Goal: Task Accomplishment & Management: Complete application form

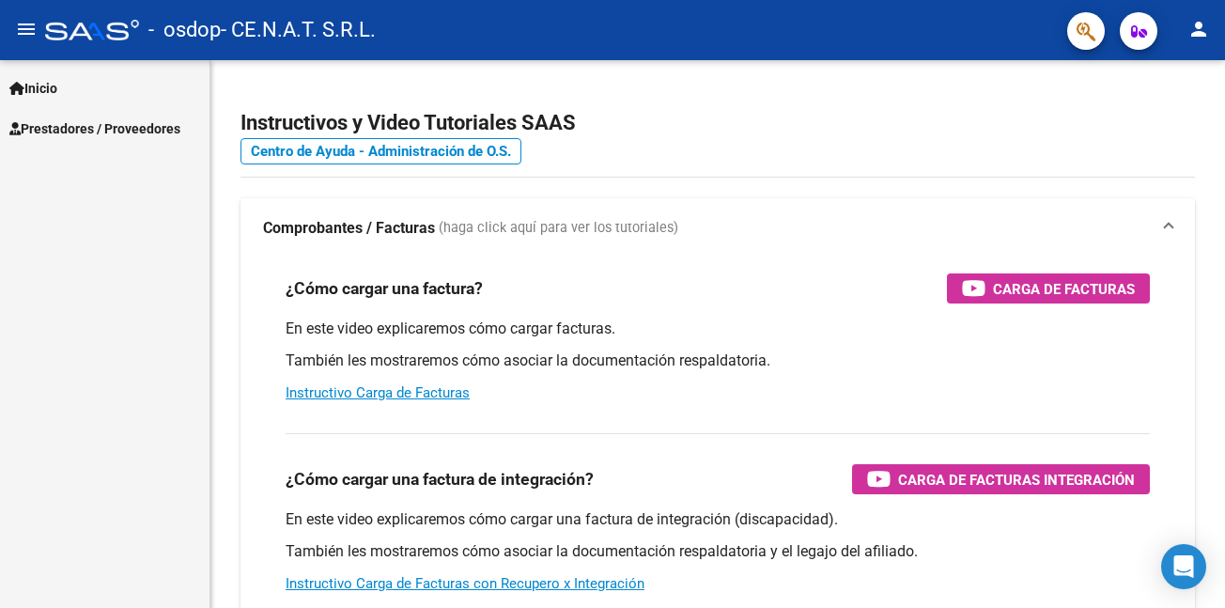
click at [54, 123] on span "Prestadores / Proveedores" at bounding box center [94, 128] width 171 height 21
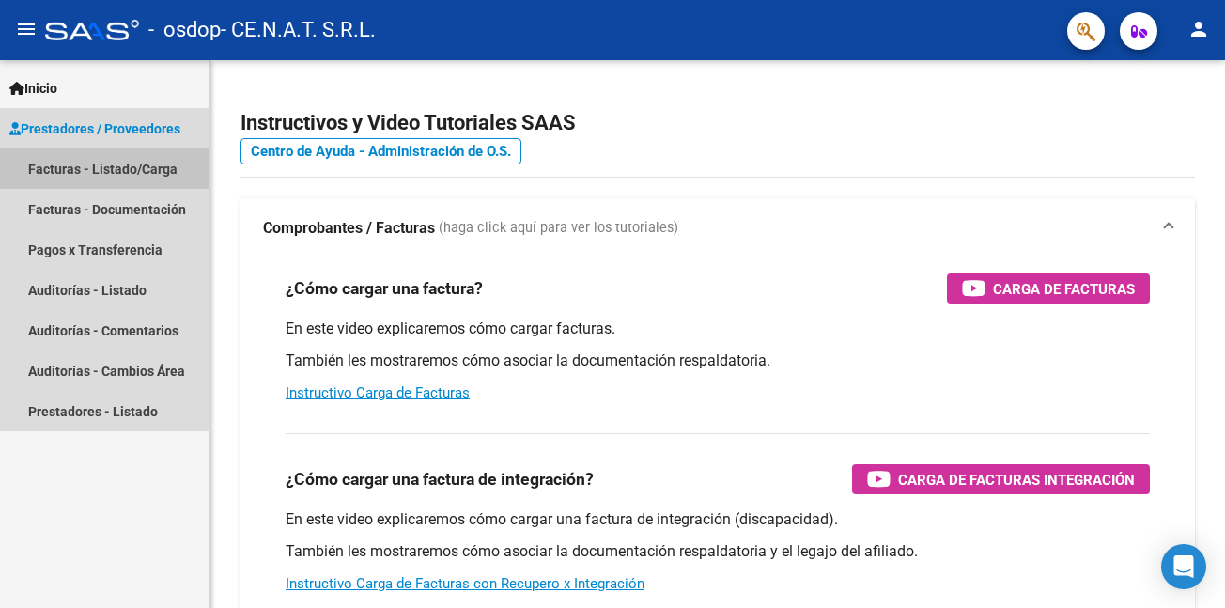
click at [111, 170] on link "Facturas - Listado/Carga" at bounding box center [104, 168] width 209 height 40
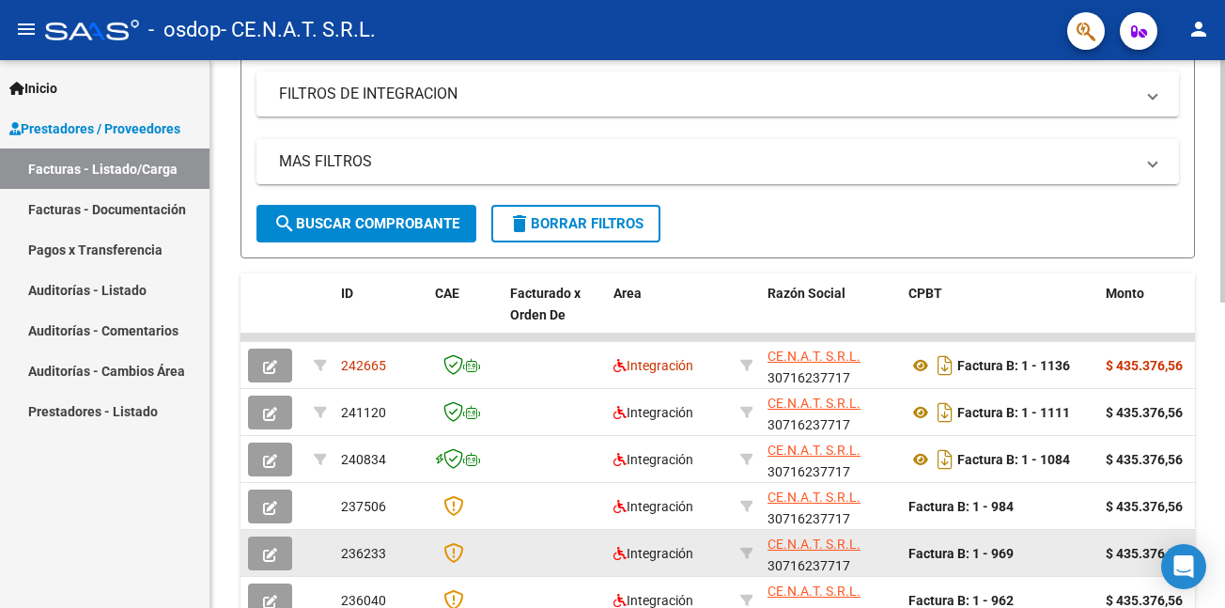
scroll to position [385, 0]
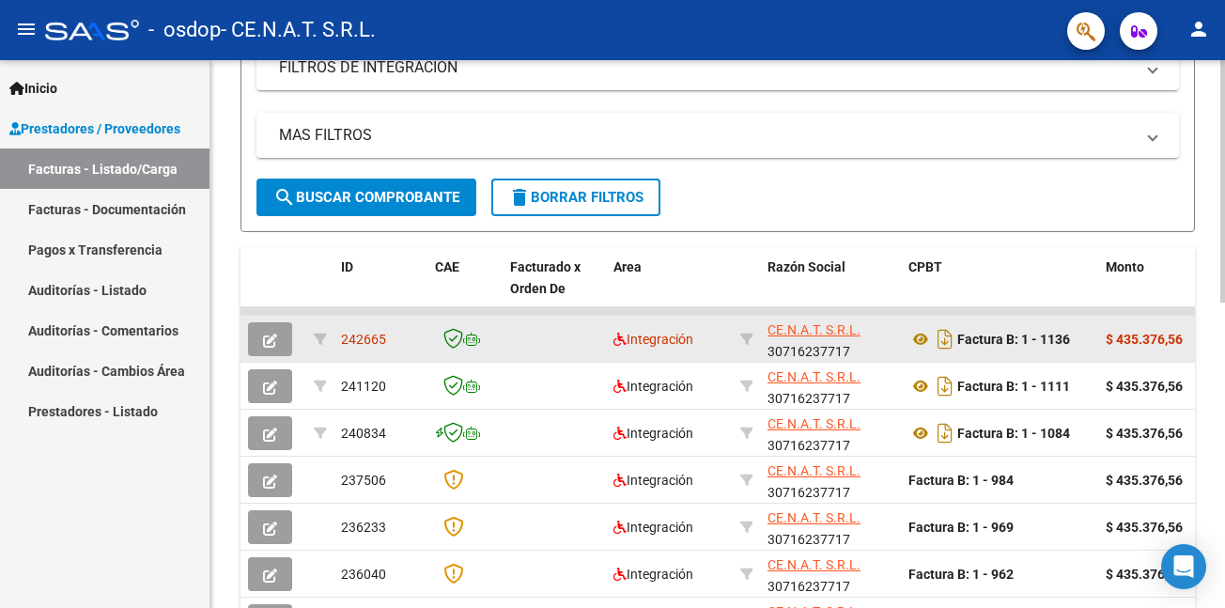
click at [555, 352] on datatable-body-cell at bounding box center [553, 339] width 103 height 46
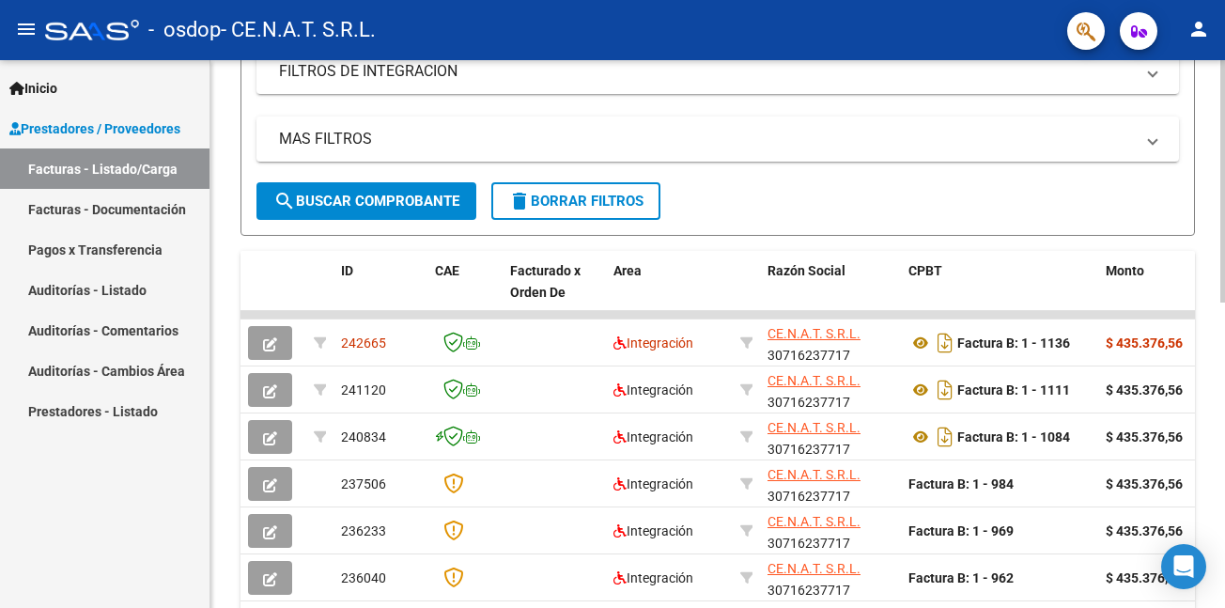
scroll to position [503, 0]
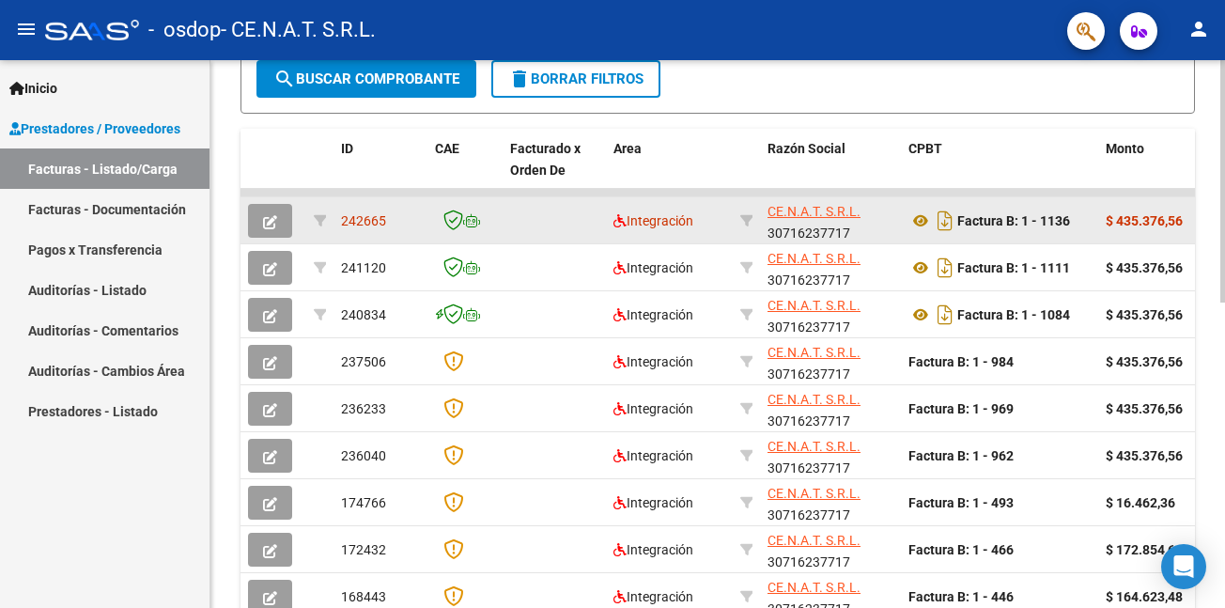
click at [512, 229] on datatable-body-cell at bounding box center [553, 220] width 103 height 46
click at [288, 218] on button "button" at bounding box center [270, 221] width 44 height 34
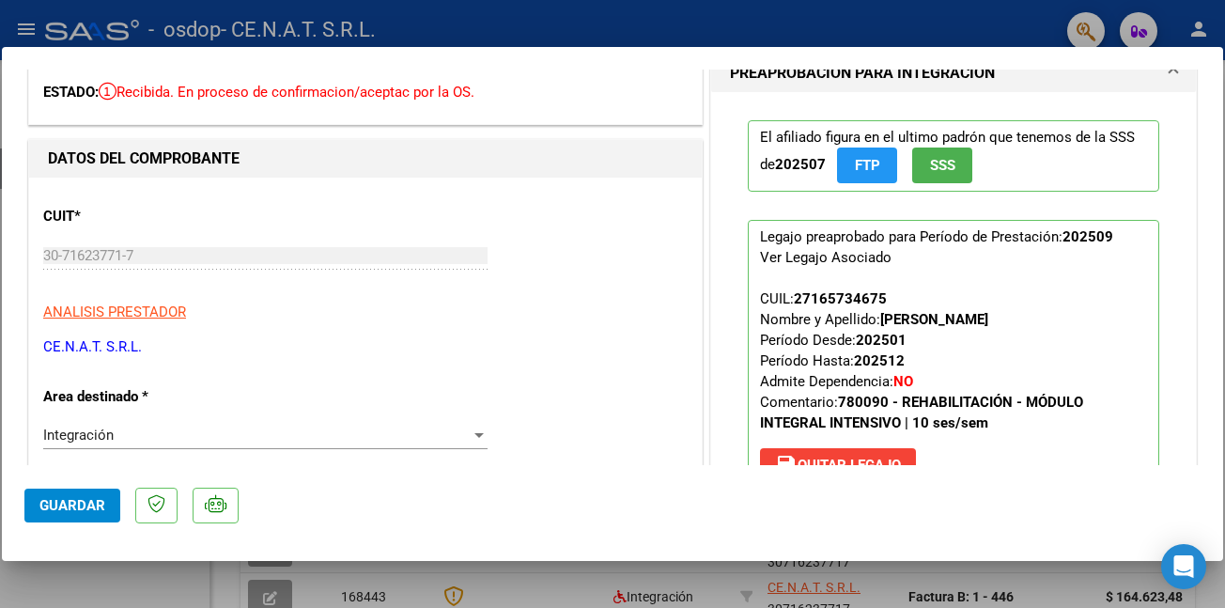
scroll to position [0, 0]
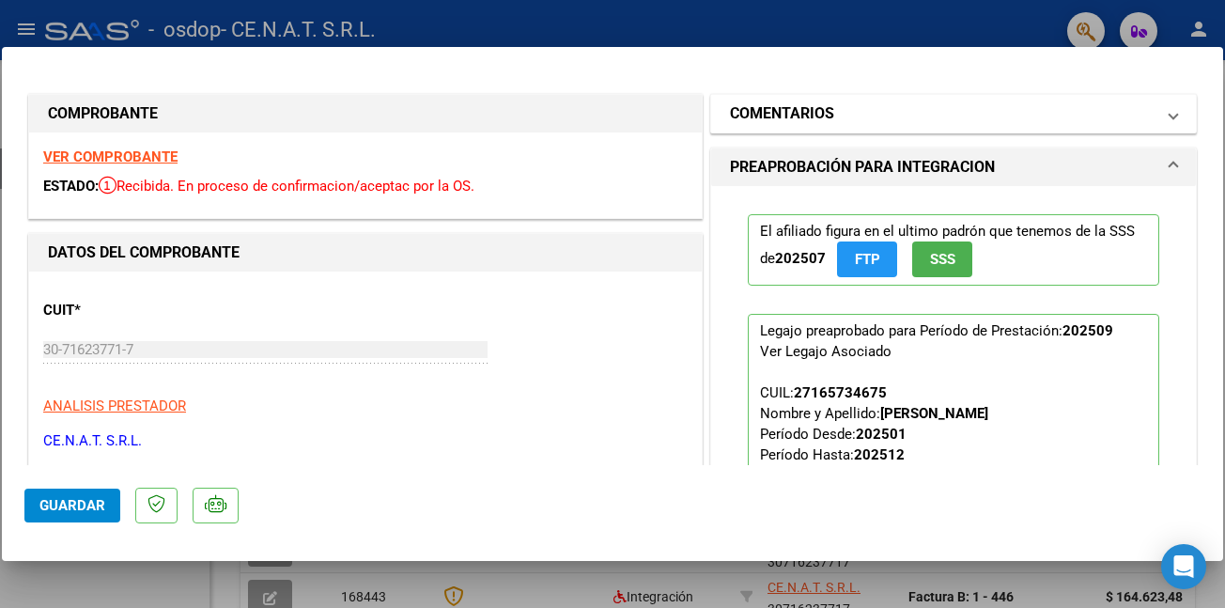
click at [1164, 110] on mat-expansion-panel-header "COMENTARIOS" at bounding box center [953, 114] width 485 height 38
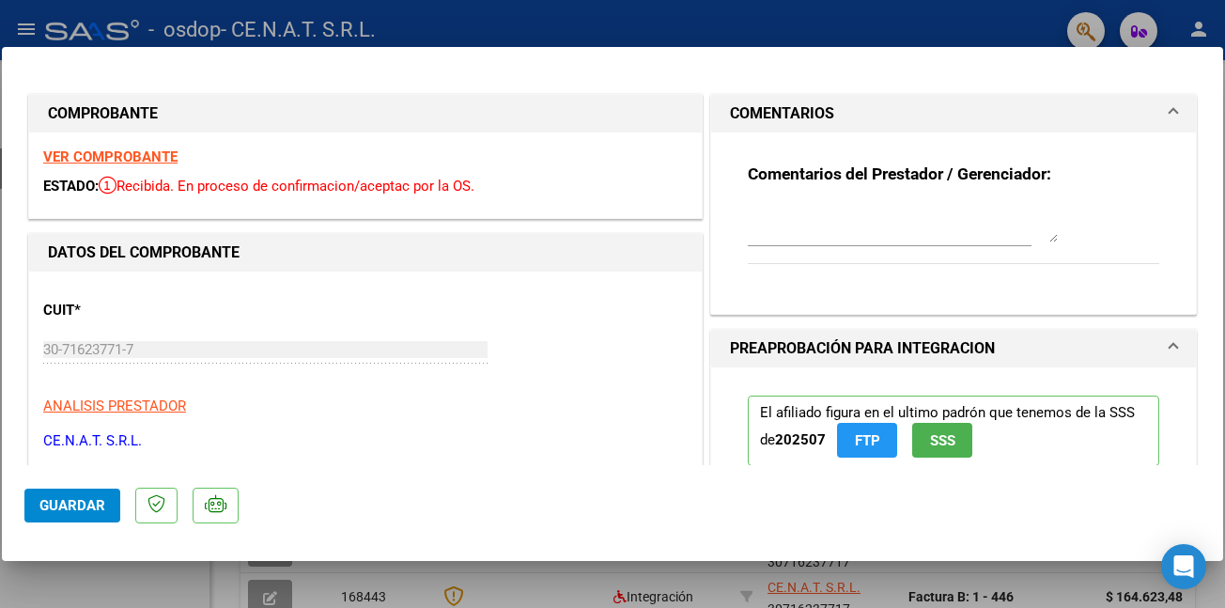
click at [396, 35] on div at bounding box center [612, 304] width 1225 height 608
type input "$ 0,00"
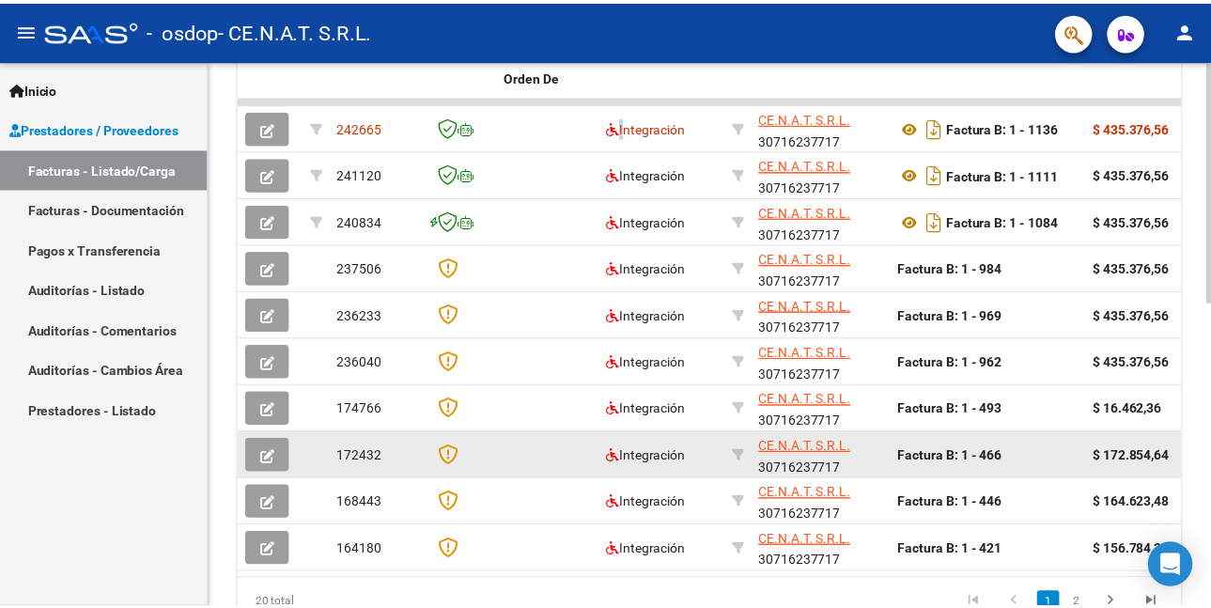
scroll to position [222, 0]
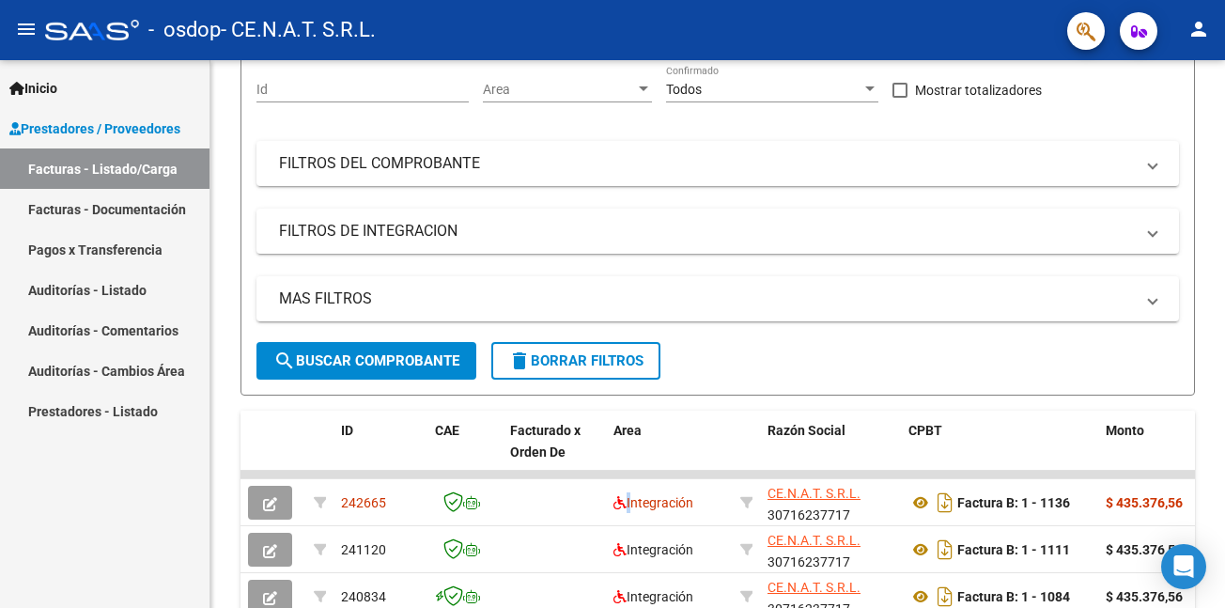
click at [1184, 44] on mat-toolbar "menu - osdop - CE.N.A.T. S.R.L. person" at bounding box center [612, 30] width 1225 height 60
click at [1195, 23] on mat-icon "person" at bounding box center [1198, 29] width 23 height 23
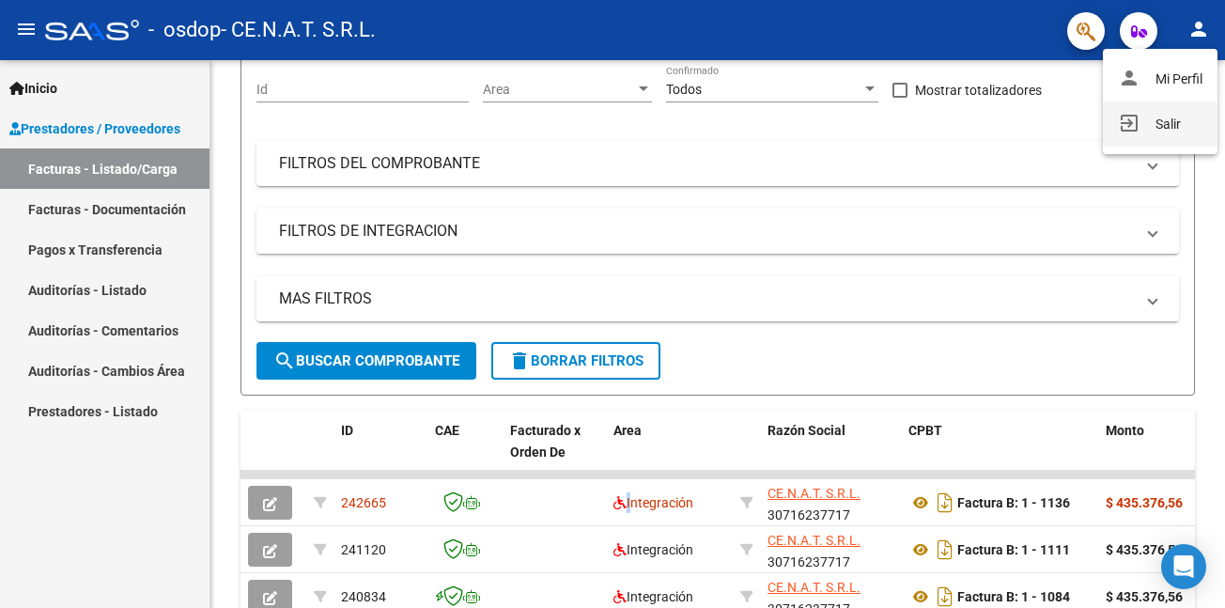
click at [1145, 130] on button "exit_to_app Salir" at bounding box center [1160, 123] width 115 height 45
